Goal: Find specific page/section: Find specific page/section

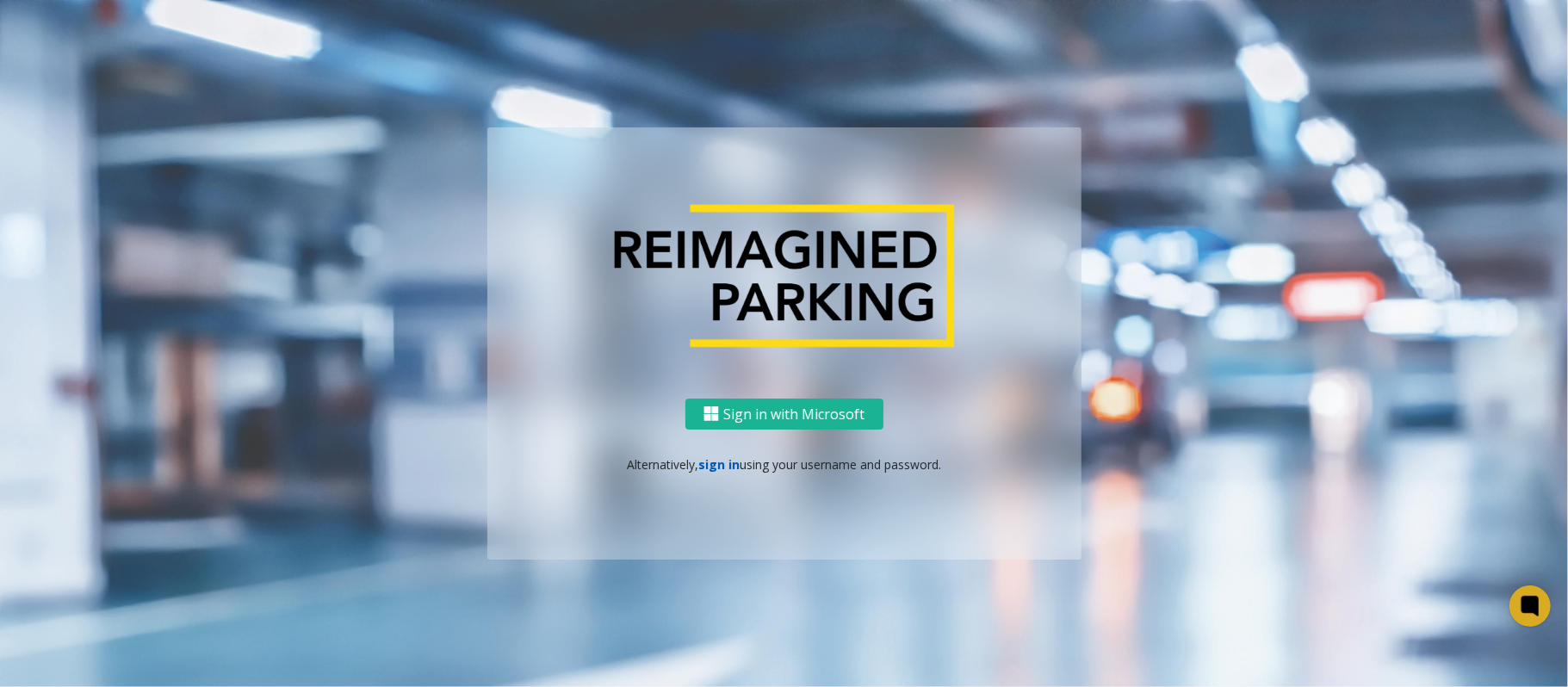
click at [716, 462] on link "sign in" at bounding box center [719, 464] width 42 height 16
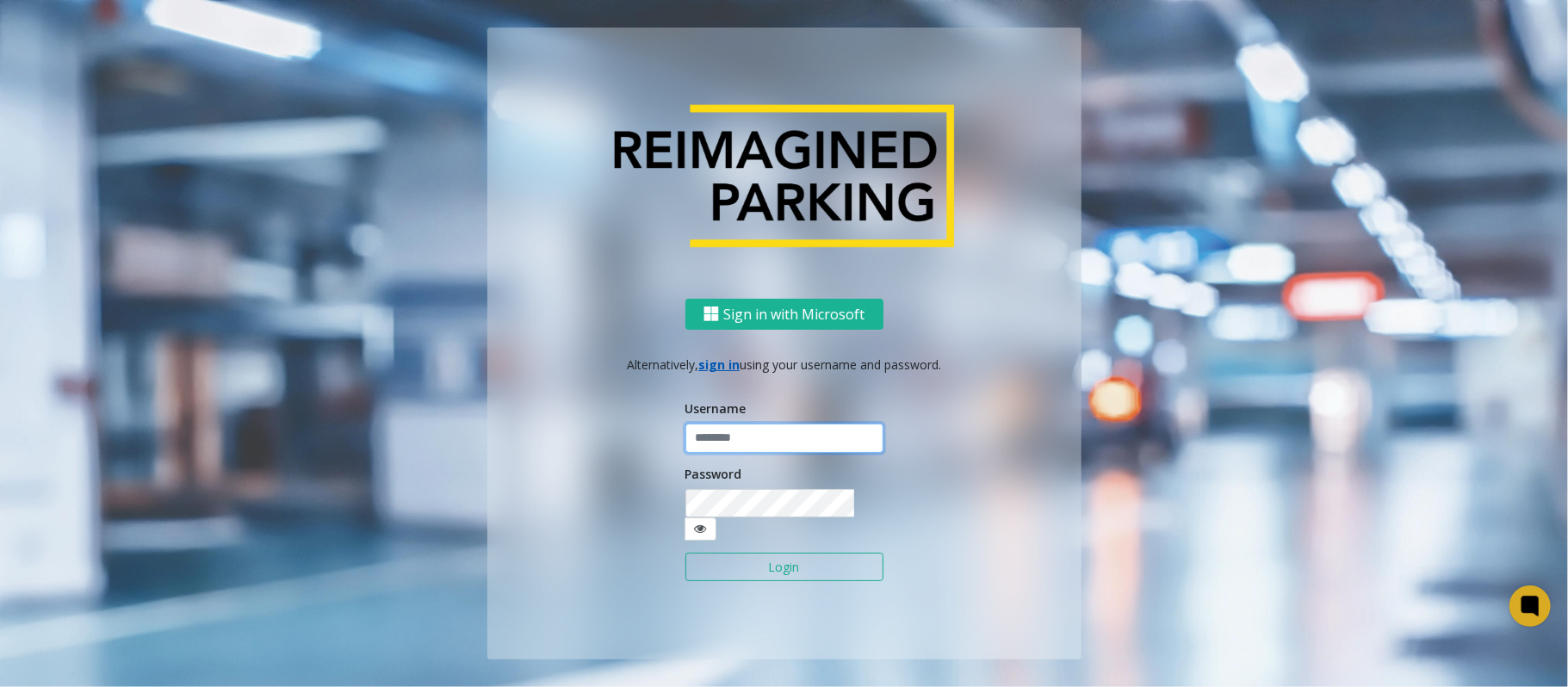
click at [716, 453] on input "text" at bounding box center [784, 438] width 198 height 29
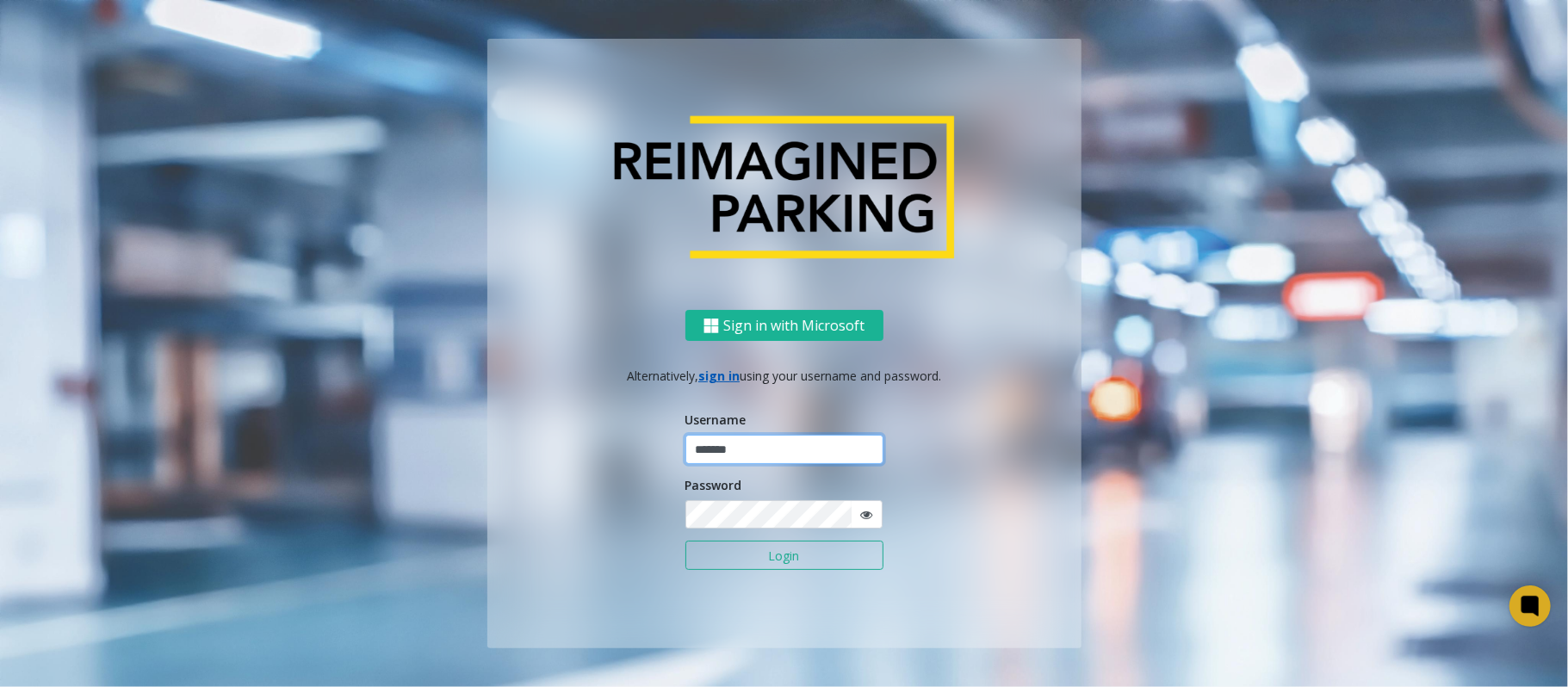
type input "*******"
click at [685, 541] on button "Login" at bounding box center [784, 555] width 198 height 29
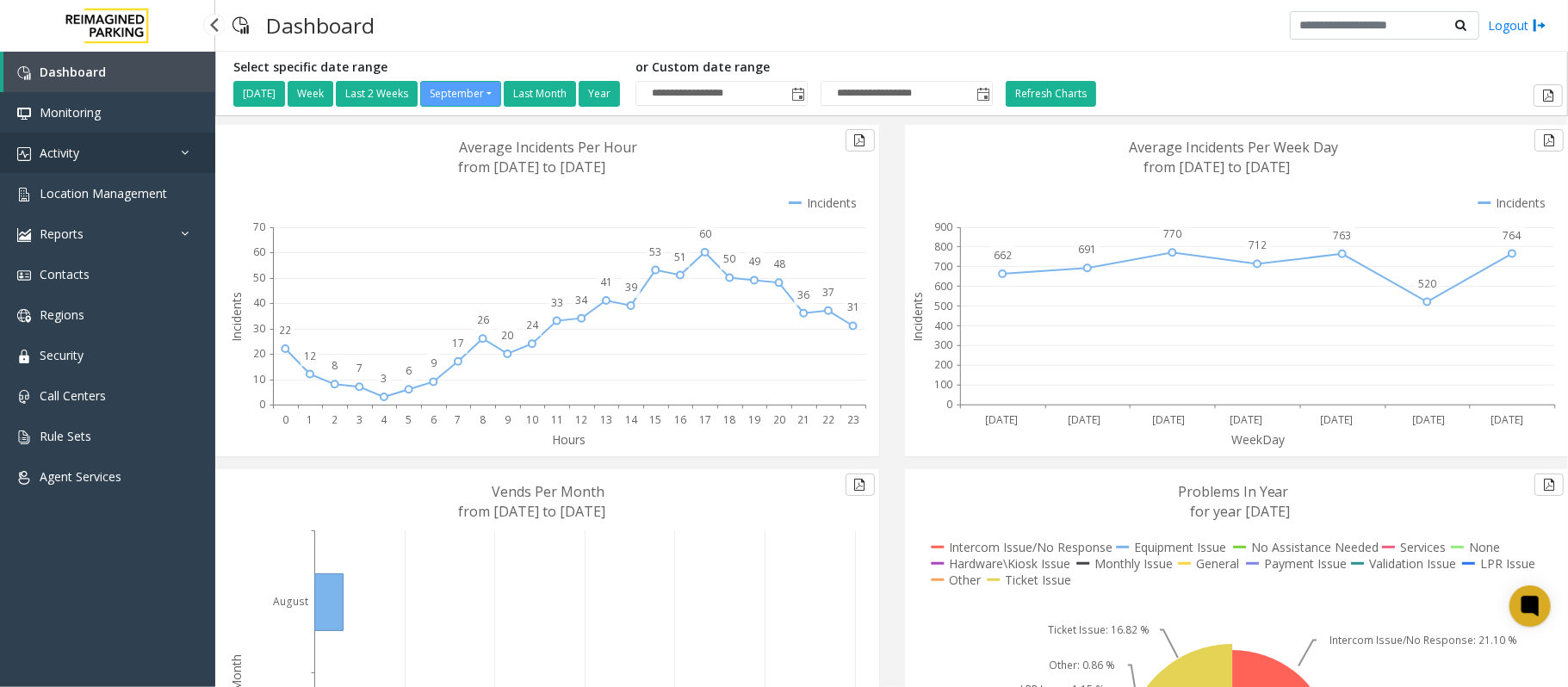
click at [102, 156] on link "Activity" at bounding box center [108, 153] width 215 height 41
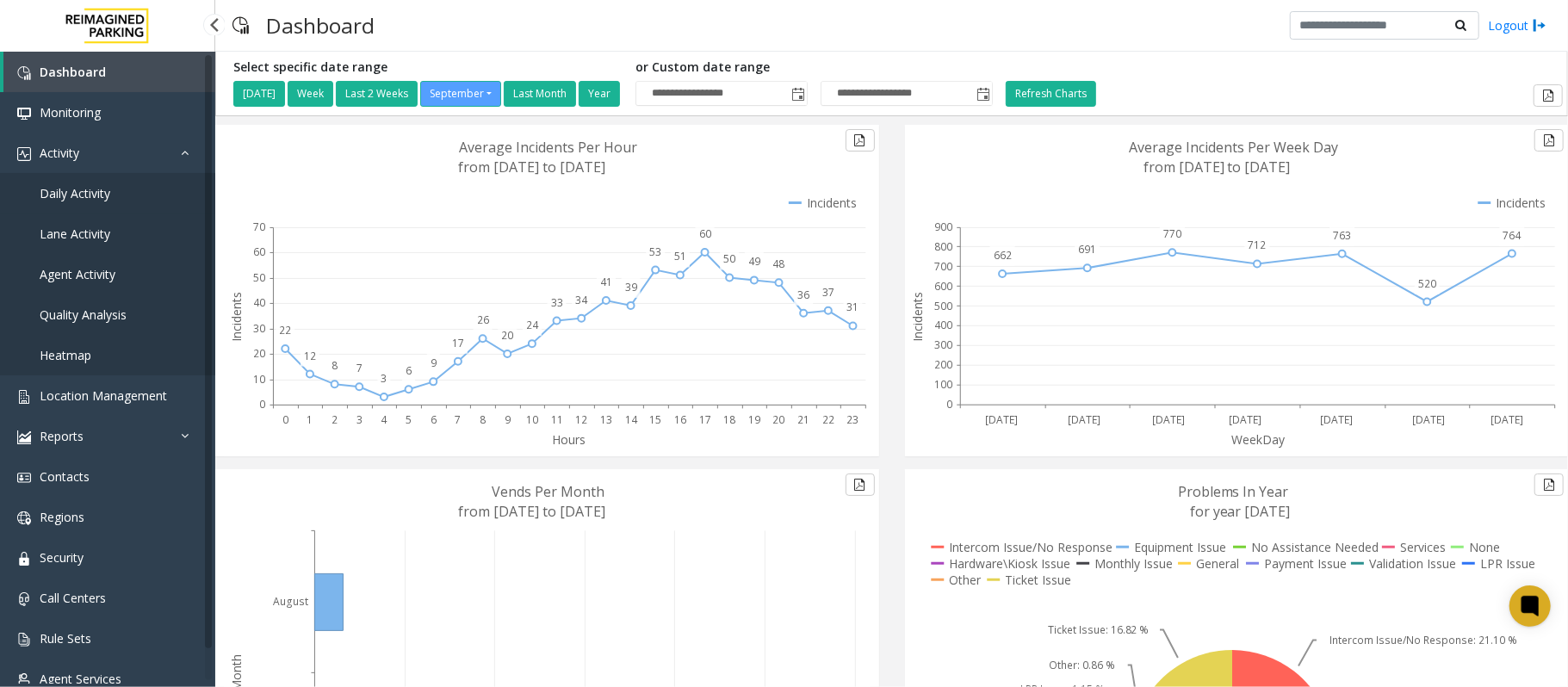
click at [102, 181] on link "Daily Activity" at bounding box center [108, 194] width 215 height 41
